Goal: Task Accomplishment & Management: Complete application form

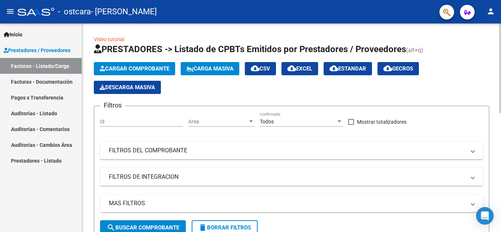
click at [501, 148] on div at bounding box center [501, 127] width 2 height 208
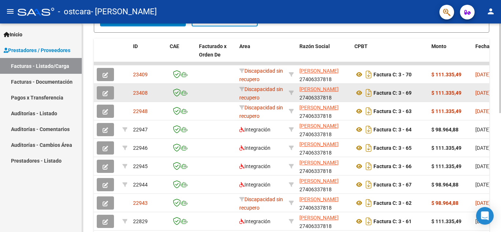
click at [109, 92] on button "button" at bounding box center [105, 92] width 17 height 13
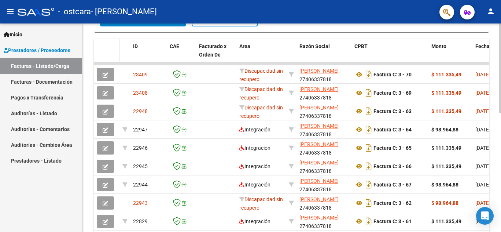
drag, startPoint x: 110, startPoint y: 72, endPoint x: 109, endPoint y: 57, distance: 14.4
click at [109, 57] on datatable-header-cell at bounding box center [107, 55] width 26 height 32
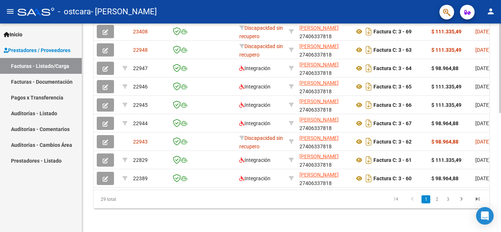
click at [501, 113] on div at bounding box center [501, 68] width 2 height 90
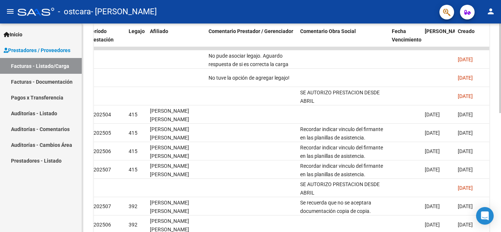
scroll to position [244, 0]
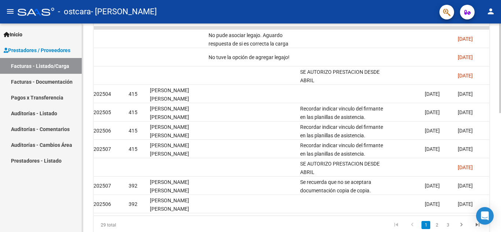
click at [501, 113] on div at bounding box center [501, 68] width 2 height 90
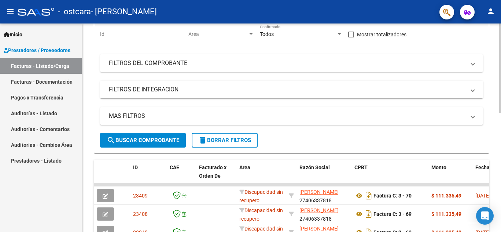
scroll to position [87, 0]
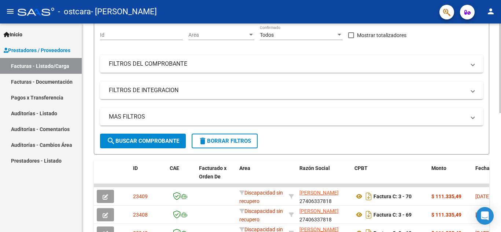
click at [499, 102] on div "Video tutorial PRESTADORES -> Listado de CPBTs Emitidos por Prestadores / Prove…" at bounding box center [292, 176] width 421 height 478
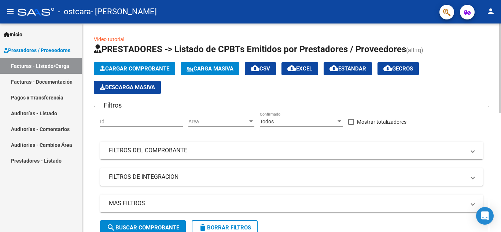
click at [150, 68] on span "Cargar Comprobante" at bounding box center [135, 68] width 70 height 7
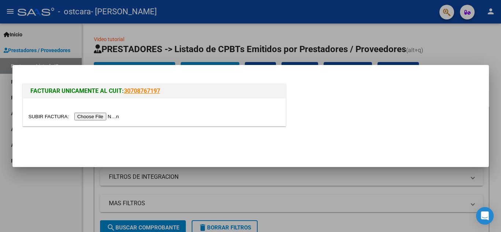
click at [110, 117] on input "file" at bounding box center [75, 117] width 93 height 8
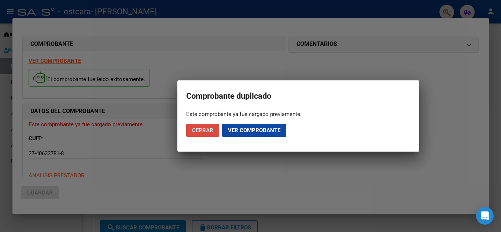
click at [211, 130] on span "Cerrar" at bounding box center [202, 130] width 21 height 7
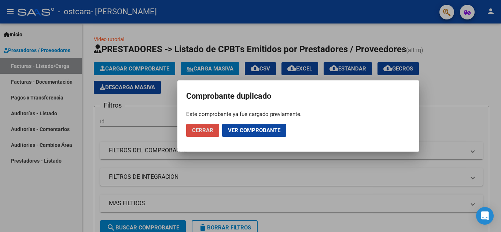
click at [211, 130] on span "Cerrar" at bounding box center [202, 130] width 21 height 7
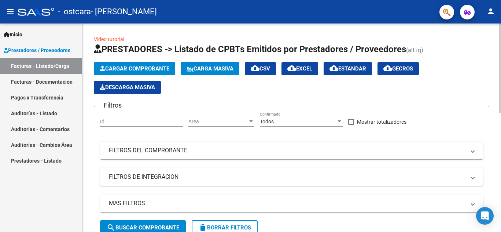
scroll to position [74, 0]
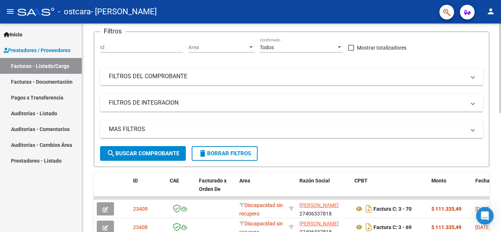
click at [499, 116] on div "Video tutorial PRESTADORES -> Listado de CPBTs Emitidos por Prestadores / Prove…" at bounding box center [292, 188] width 421 height 478
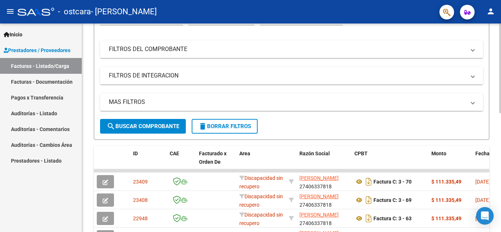
scroll to position [111, 0]
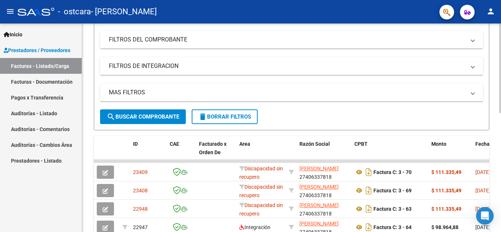
click at [501, 113] on div at bounding box center [501, 68] width 2 height 90
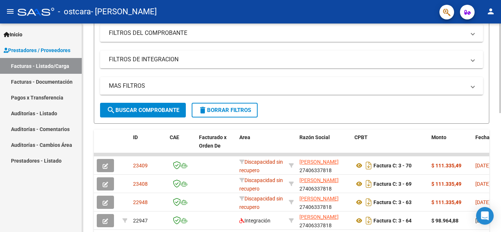
scroll to position [118, 0]
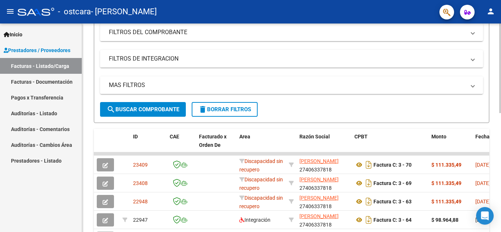
click at [501, 113] on div at bounding box center [501, 68] width 2 height 90
